Goal: Task Accomplishment & Management: Manage account settings

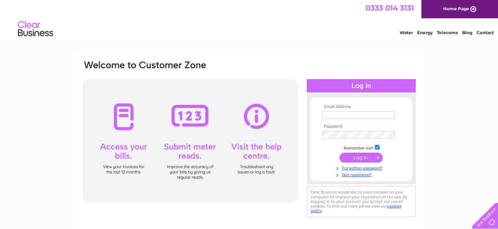
click at [329, 116] on input "text" at bounding box center [358, 115] width 72 height 8
click at [333, 115] on input "text" at bounding box center [358, 115] width 72 height 8
type input "[PERSON_NAME][EMAIL_ADDRESS][DOMAIN_NAME]"
click at [359, 157] on input "submit" at bounding box center [360, 157] width 43 height 10
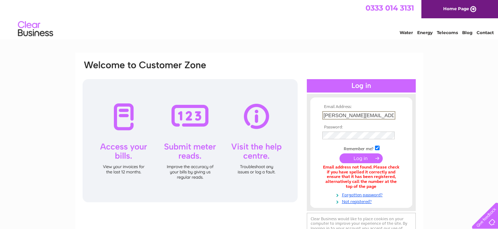
click at [393, 115] on input "[PERSON_NAME][EMAIL_ADDRESS][DOMAIN_NAME]" at bounding box center [358, 115] width 73 height 8
type input "a"
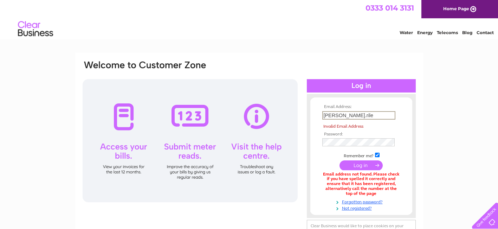
type input "[PERSON_NAME].[PERSON_NAME]"
